Goal: Task Accomplishment & Management: Use online tool/utility

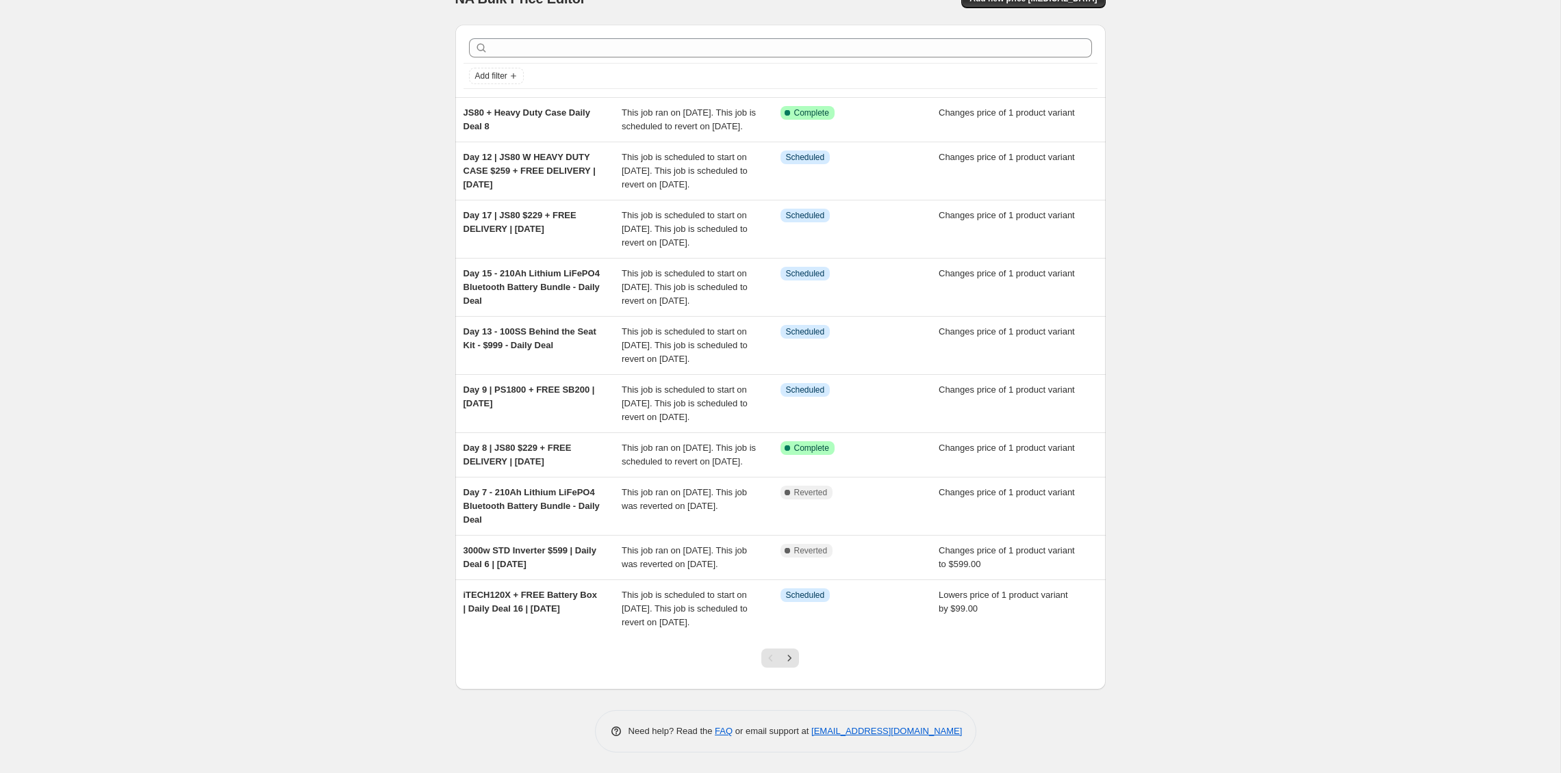
scroll to position [52, 0]
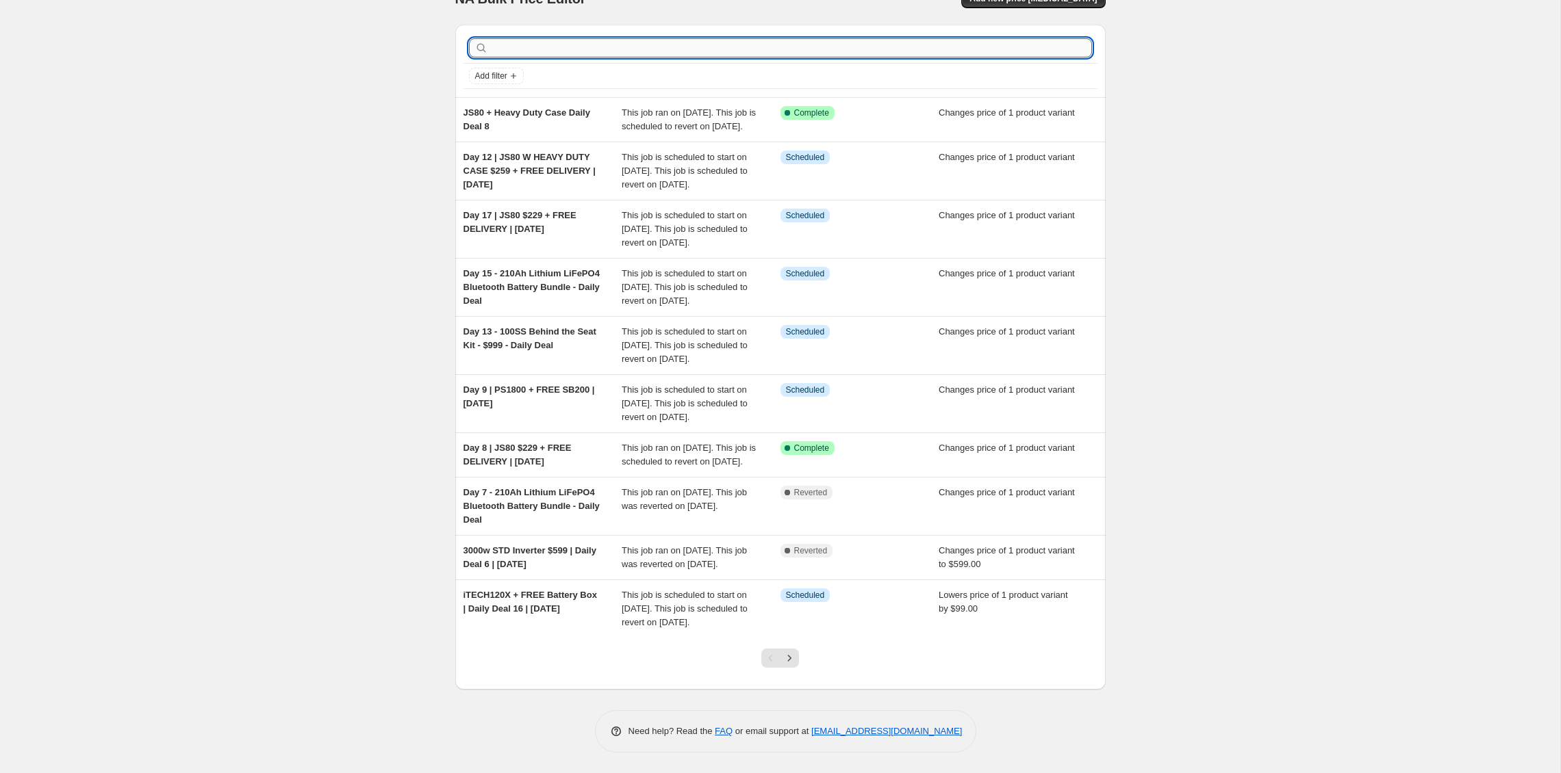
click at [570, 38] on input "text" at bounding box center [791, 47] width 601 height 19
type input "1800"
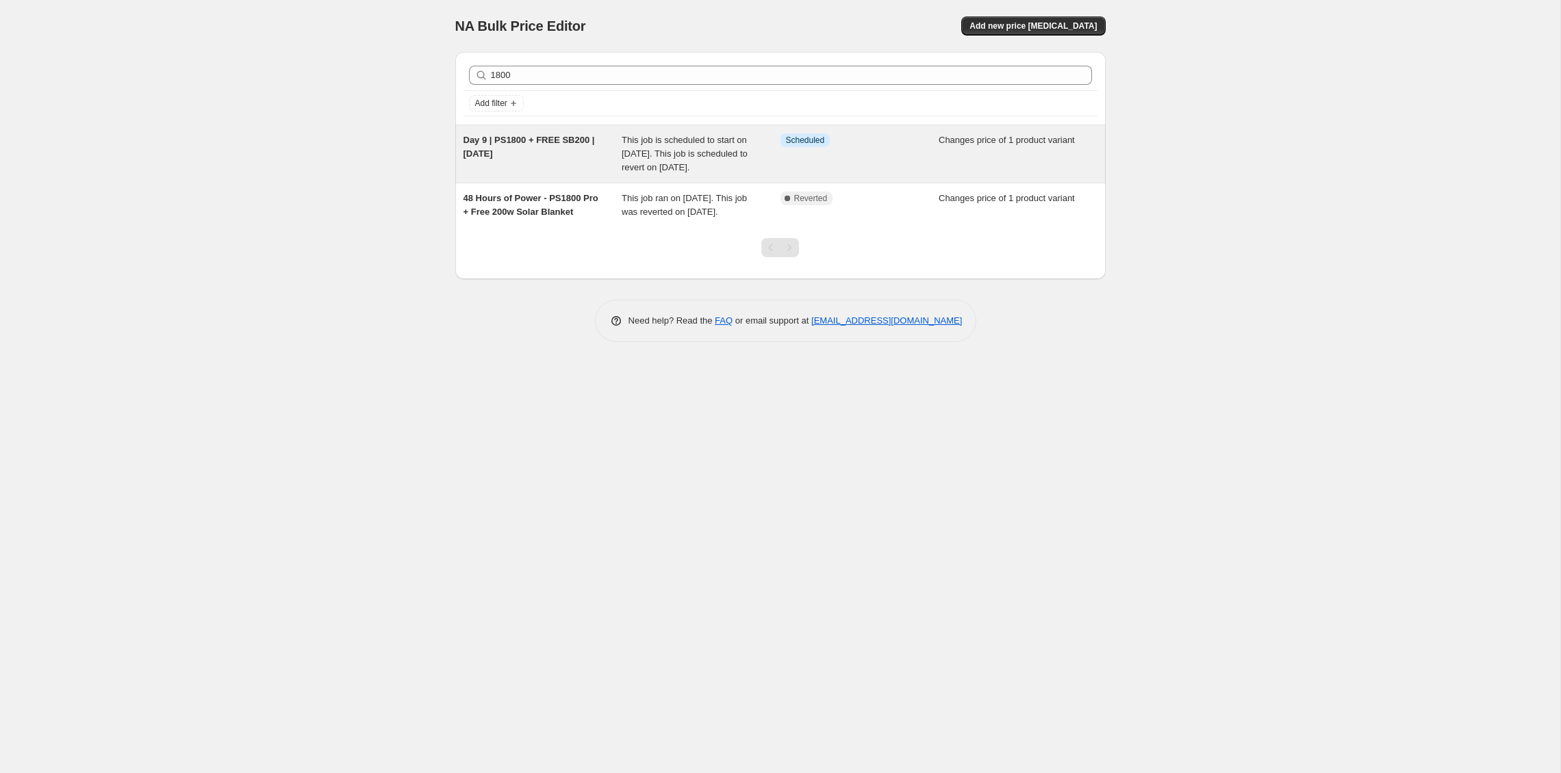
click at [552, 137] on span "Day 9 | PS1800 + FREE SB200 | [DATE]" at bounding box center [528, 147] width 131 height 24
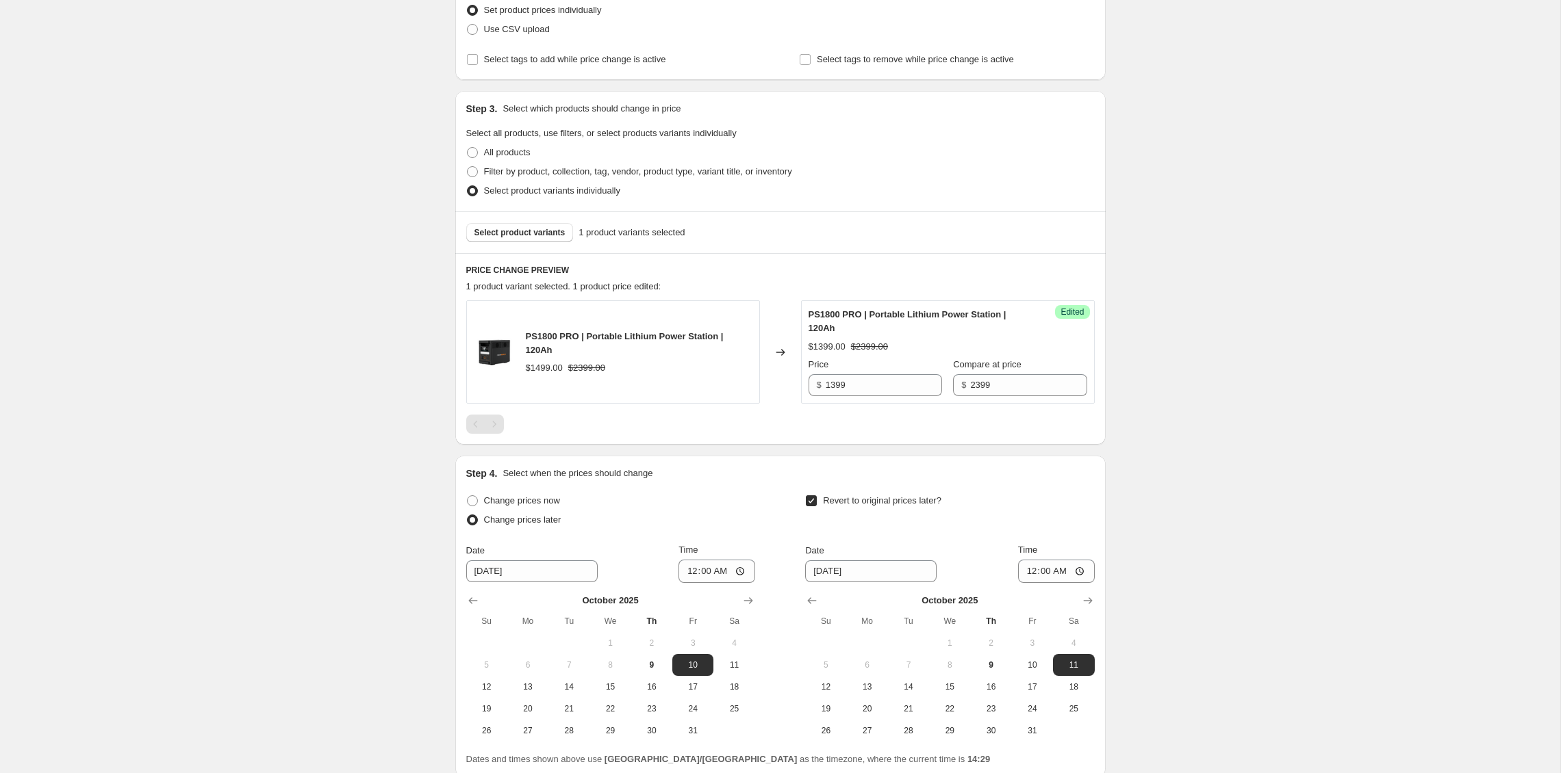
scroll to position [287, 0]
click at [518, 235] on span "Select product variants" at bounding box center [519, 230] width 91 height 11
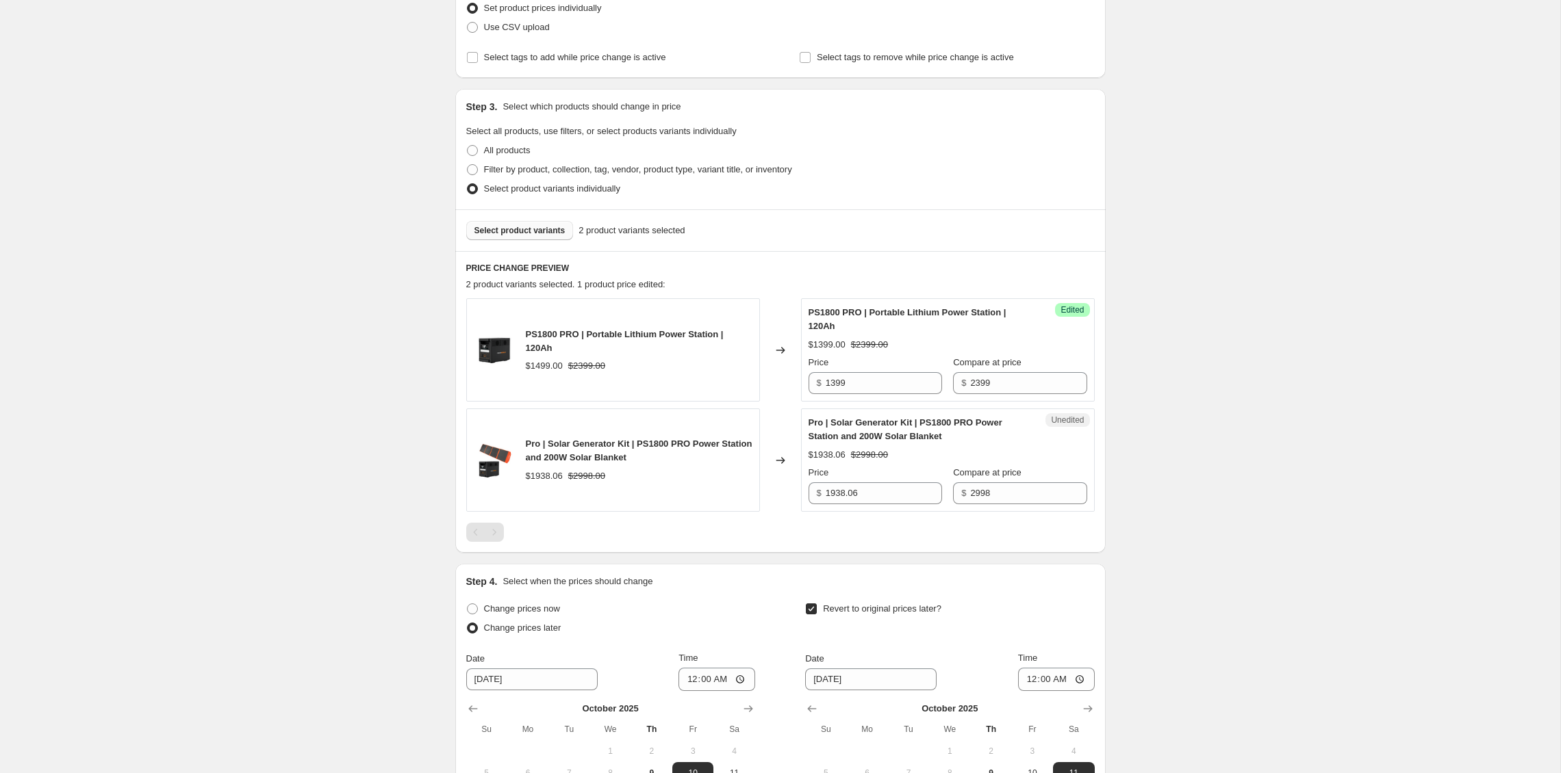
click at [1326, 335] on div "Day 9 | PS1800 + FREE SB200 | [DATE]. This page is ready Day 9 | PS1800 + FREE …" at bounding box center [780, 356] width 1560 height 1287
click at [895, 493] on input "1938.06" at bounding box center [883, 494] width 116 height 22
drag, startPoint x: 897, startPoint y: 494, endPoint x: 781, endPoint y: 486, distance: 116.0
click at [781, 486] on div "Pro | Solar Generator Kit | PS1800 PRO Power Station and 200W Solar Blanket $19…" at bounding box center [780, 460] width 628 height 103
type input "1399"
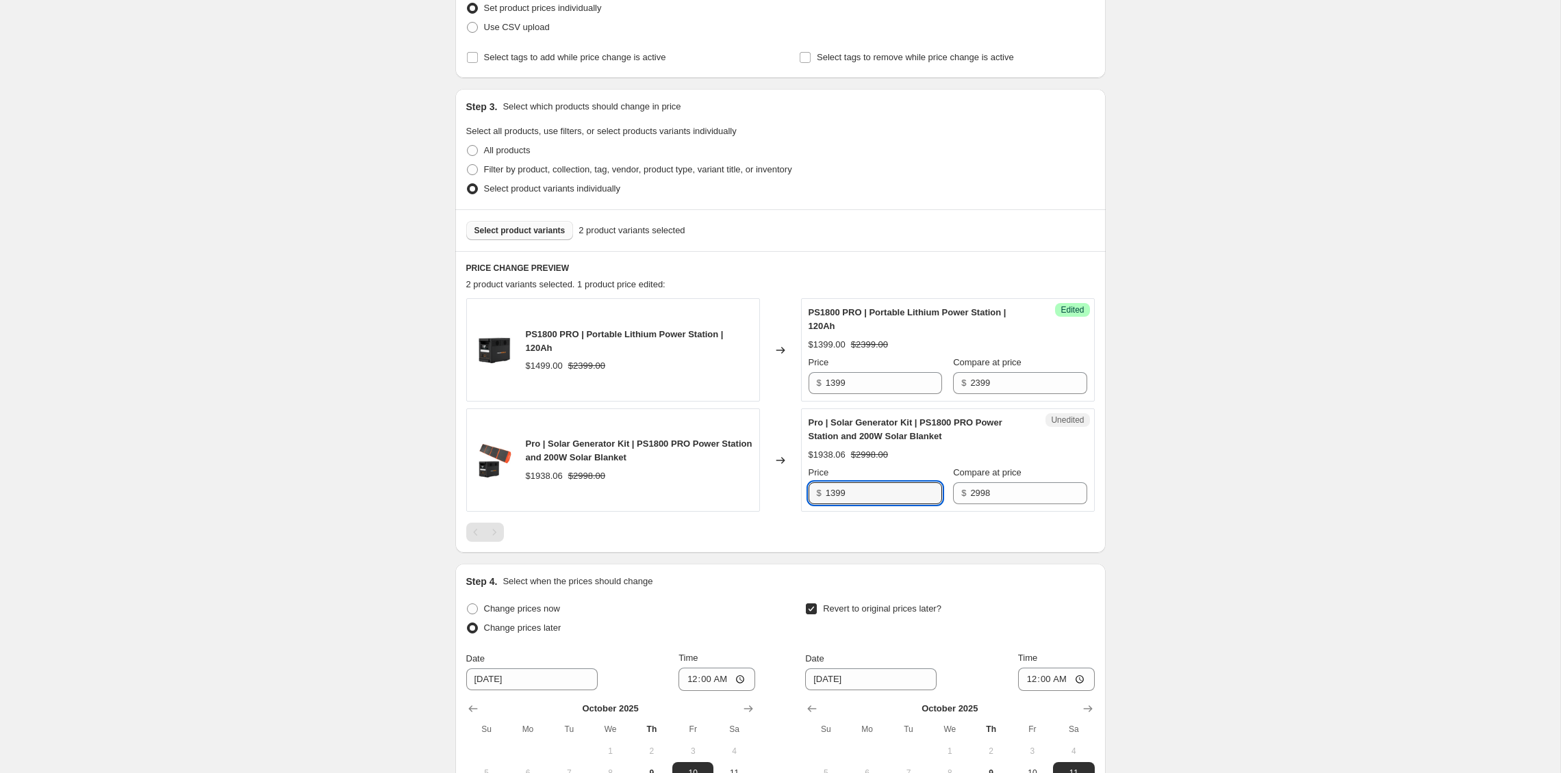
click at [1246, 474] on div "Day 9 | PS1800 + FREE SB200 | [DATE]. This page is ready Day 9 | PS1800 + FREE …" at bounding box center [780, 356] width 1560 height 1287
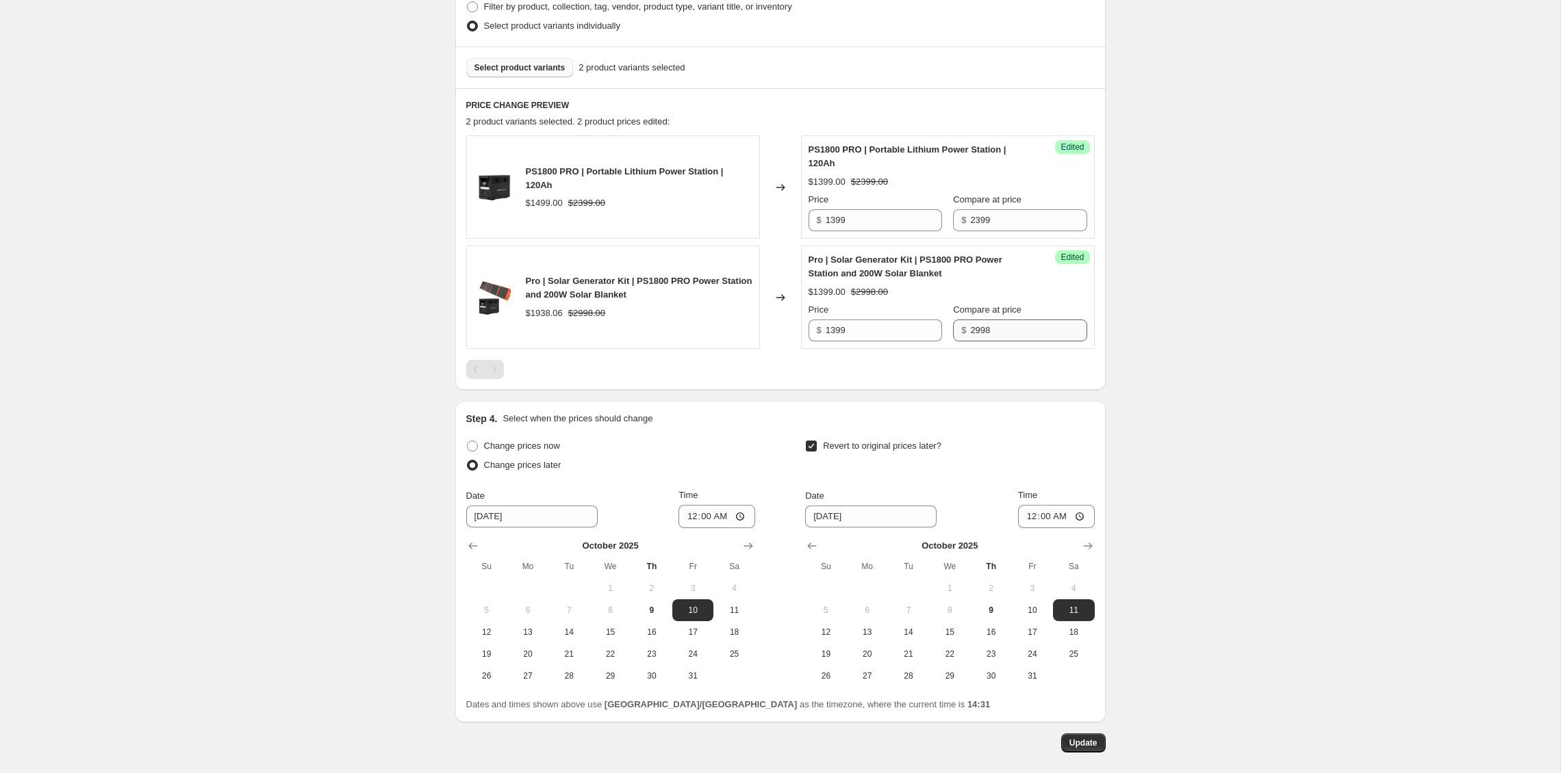
scroll to position [513, 0]
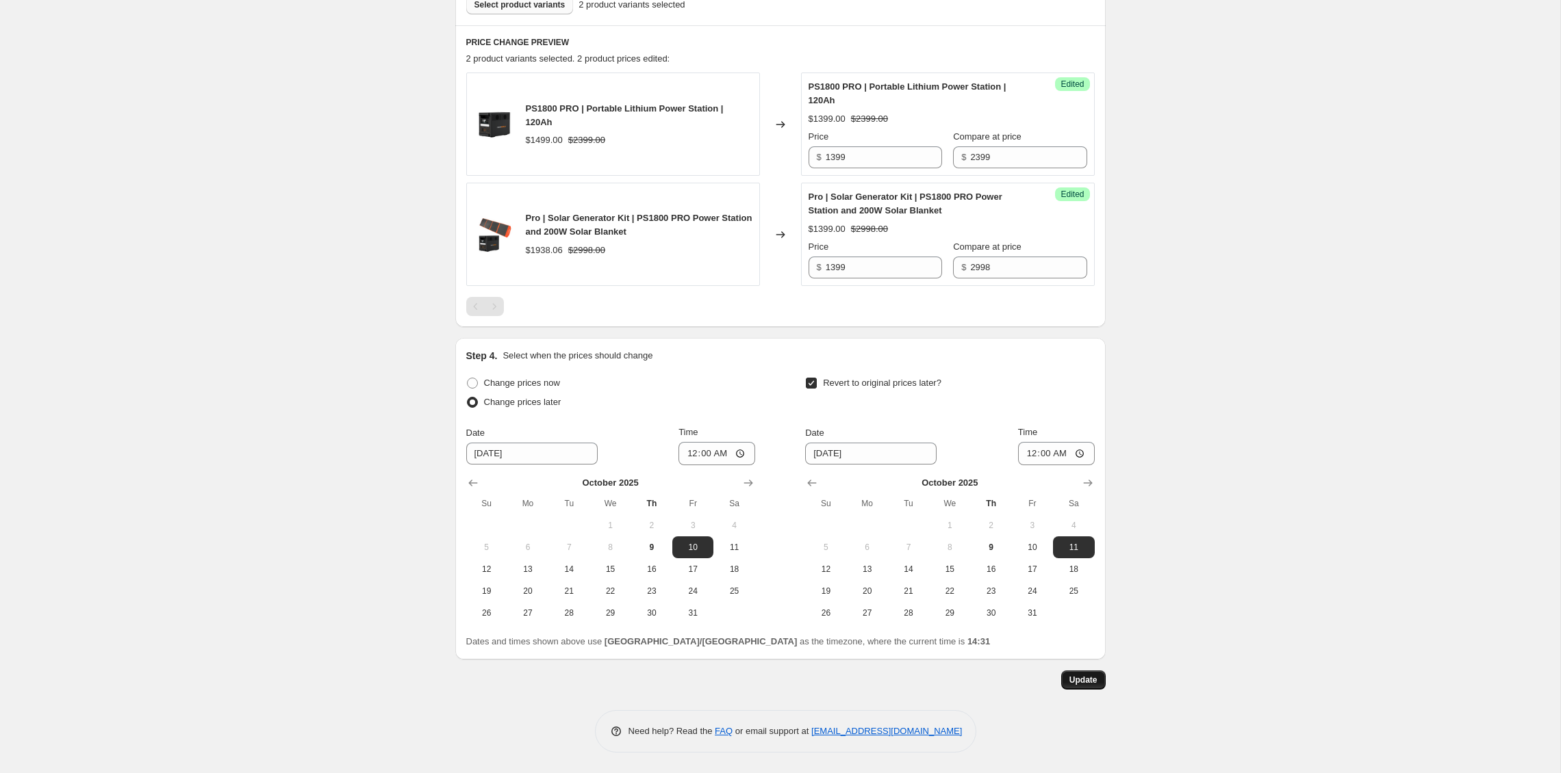
click at [1088, 684] on span "Update" at bounding box center [1083, 680] width 28 height 11
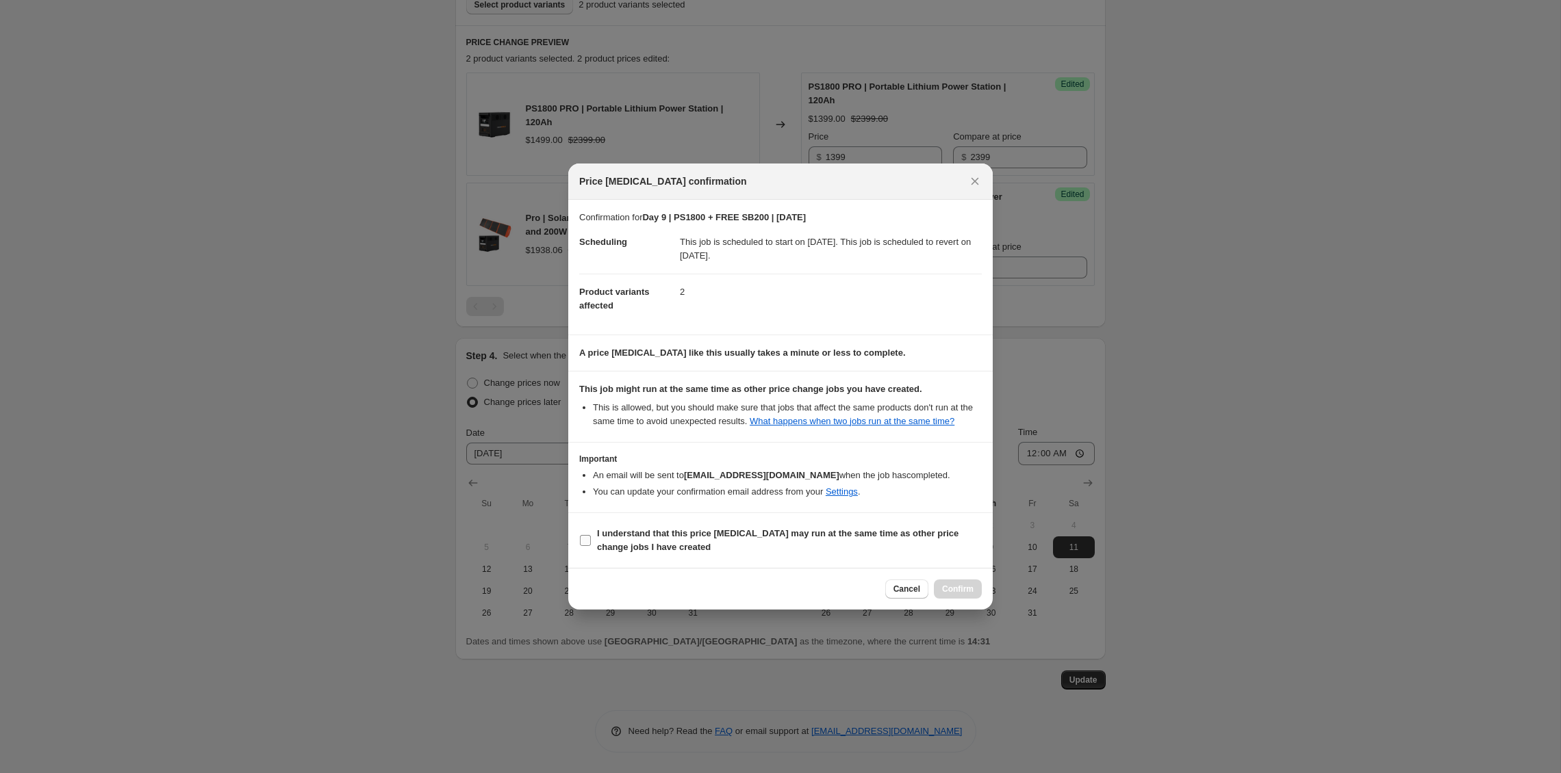
click at [645, 547] on span "I understand that this price [MEDICAL_DATA] may run at the same time as other p…" at bounding box center [789, 540] width 385 height 27
click at [591, 546] on input "I understand that this price [MEDICAL_DATA] may run at the same time as other p…" at bounding box center [585, 540] width 11 height 11
checkbox input "true"
click at [967, 595] on span "Confirm" at bounding box center [957, 589] width 31 height 11
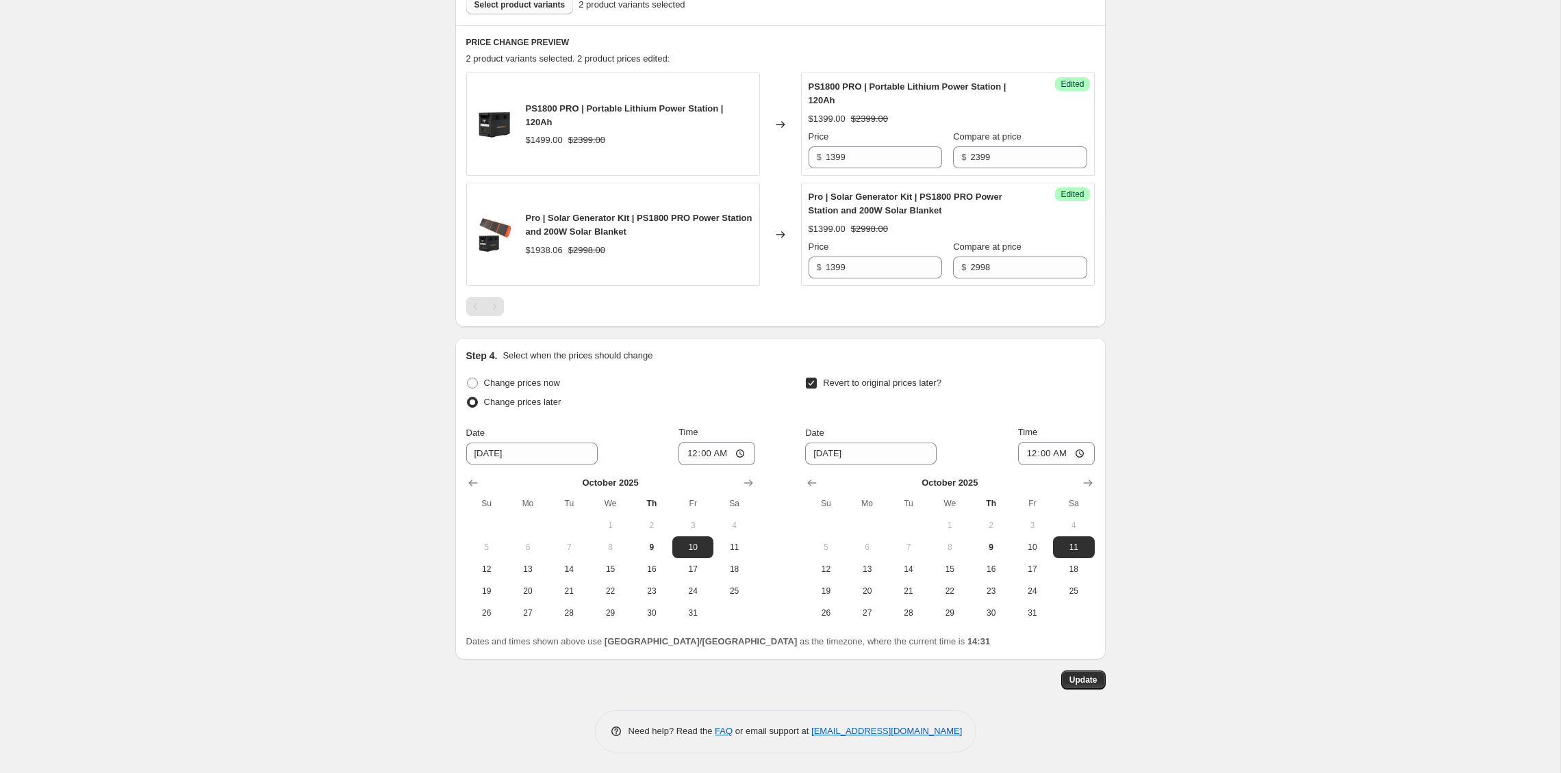
scroll to position [0, 0]
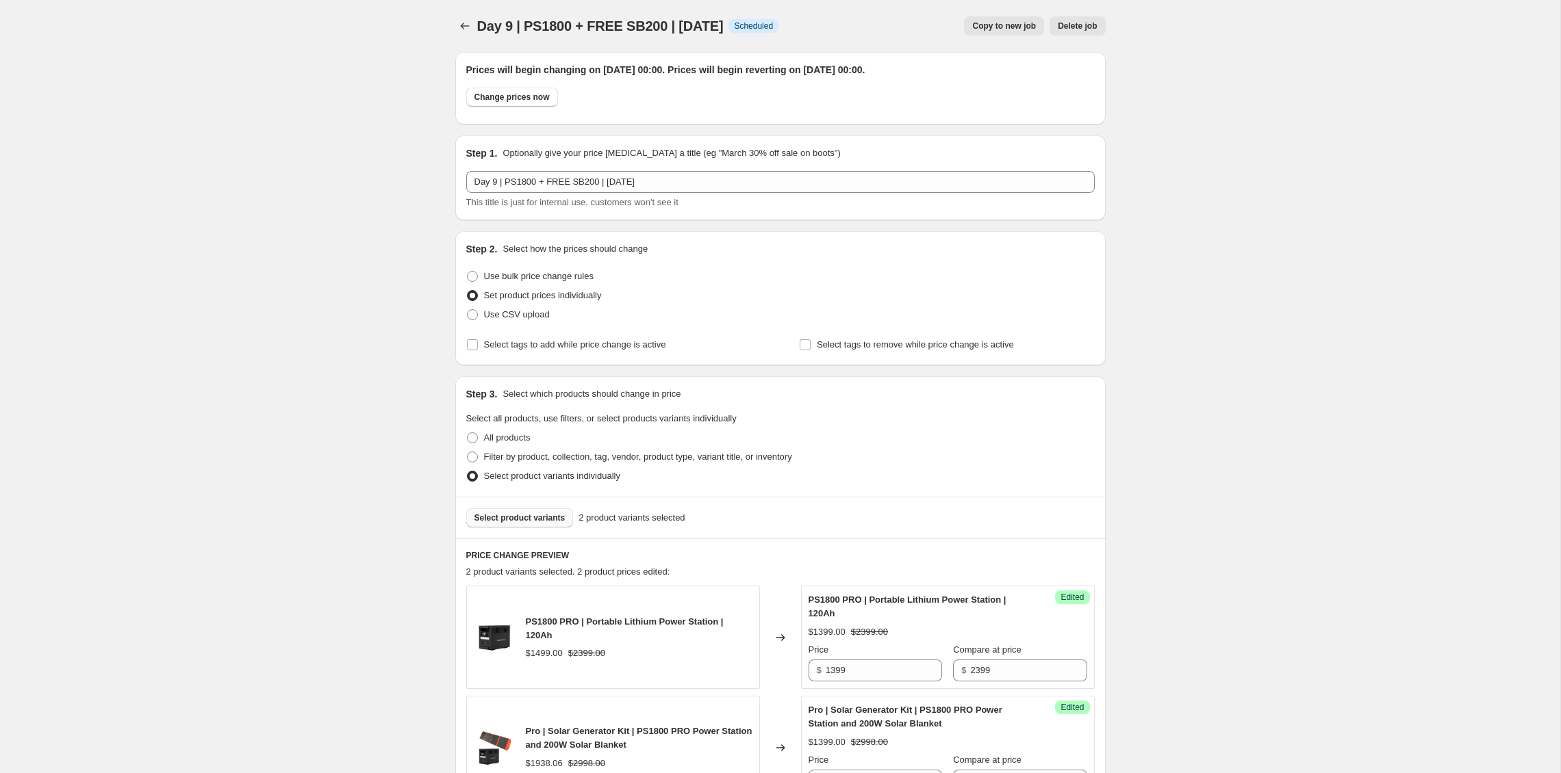
click at [1195, 587] on div "Day 9 | PS1800 + FREE SB200 | [DATE]. This page is ready Day 9 | PS1800 + FREE …" at bounding box center [780, 643] width 1560 height 1287
click at [1194, 587] on div "Day 9 | PS1800 + FREE SB200 | [DATE]. This page is ready Day 9 | PS1800 + FREE …" at bounding box center [780, 643] width 1560 height 1287
drag, startPoint x: 255, startPoint y: 321, endPoint x: 246, endPoint y: 320, distance: 8.2
click at [255, 321] on div "Day 9 | PS1800 + FREE SB200 | [DATE]. This page is ready Day 9 | PS1800 + FREE …" at bounding box center [780, 643] width 1560 height 1287
